Goal: Download file/media

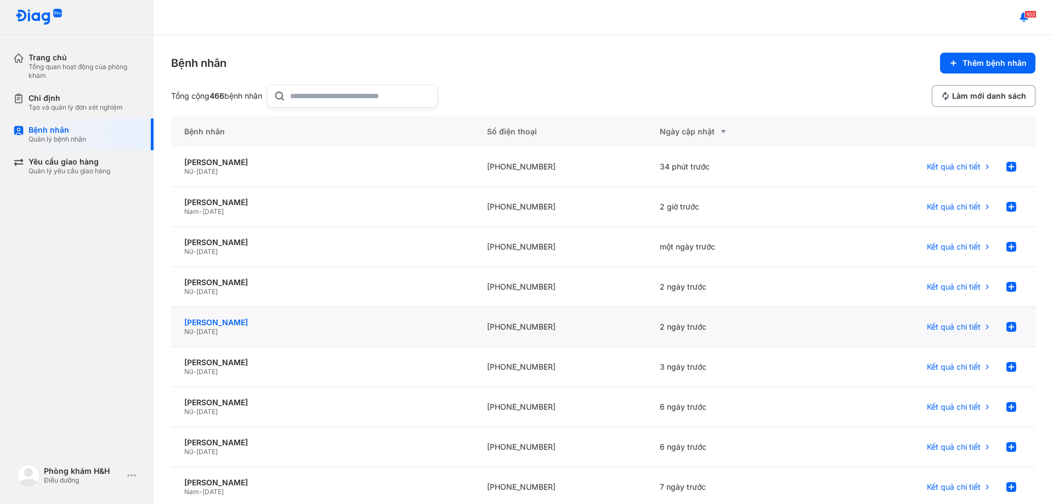
click at [271, 324] on div "[PERSON_NAME]" at bounding box center [322, 323] width 276 height 10
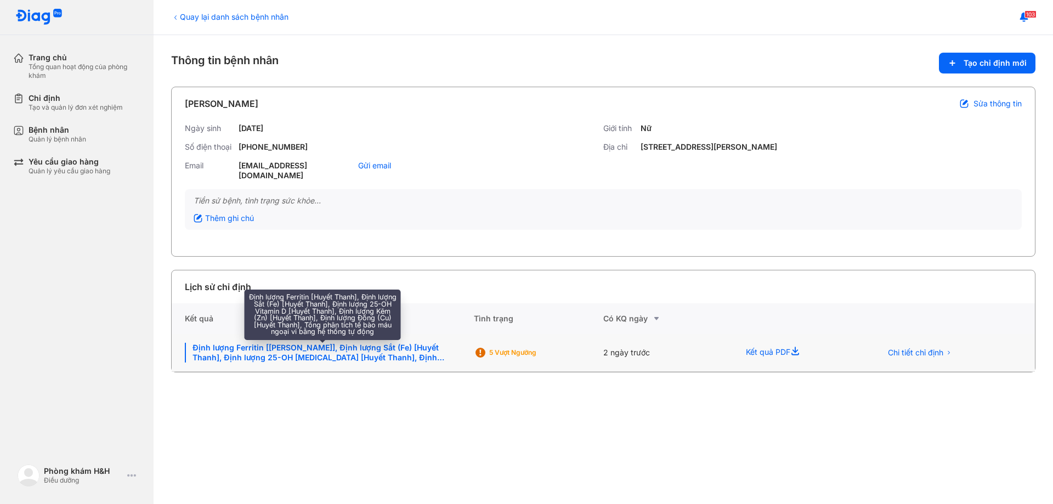
click at [405, 346] on div "Định lượng Ferritin [[PERSON_NAME]], Định lượng Sắt (Fe) [Huyết Thanh], Định lư…" at bounding box center [323, 353] width 276 height 20
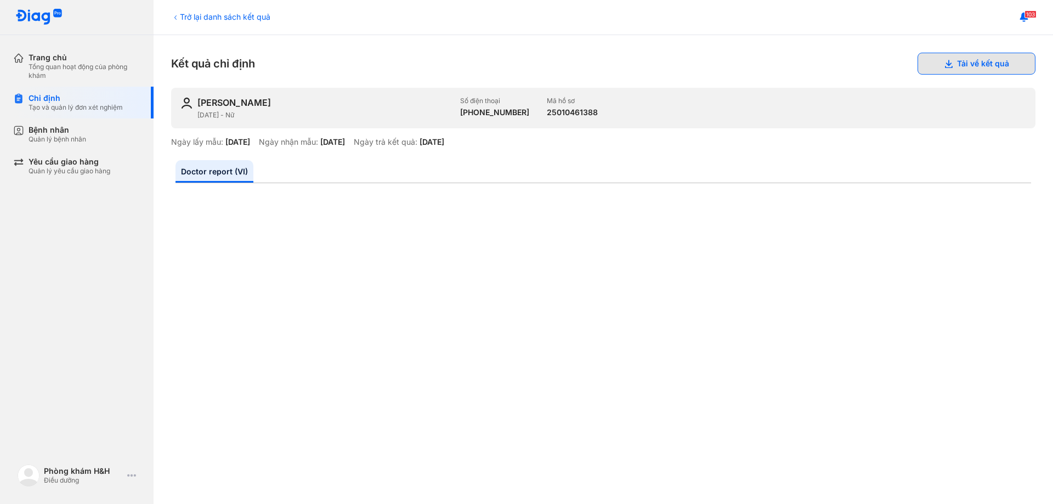
click at [945, 63] on button "Tải về kết quả" at bounding box center [976, 64] width 118 height 22
